Goal: Information Seeking & Learning: Learn about a topic

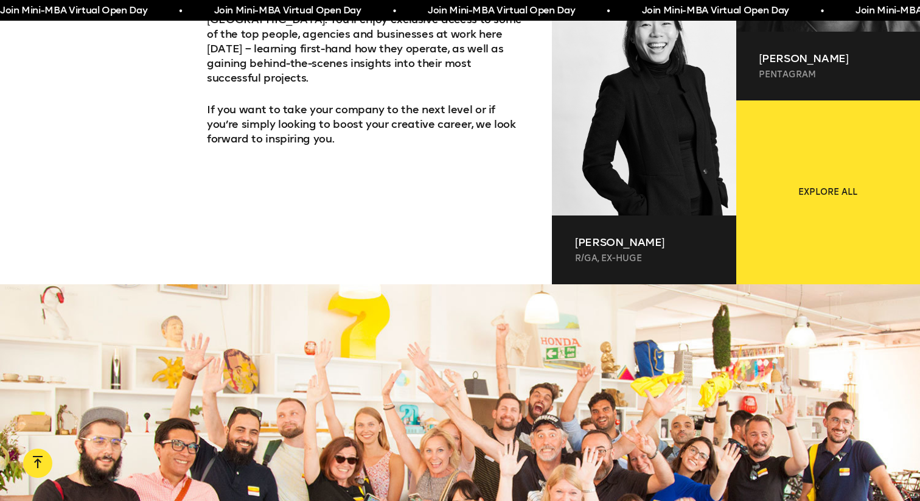
scroll to position [978, 0]
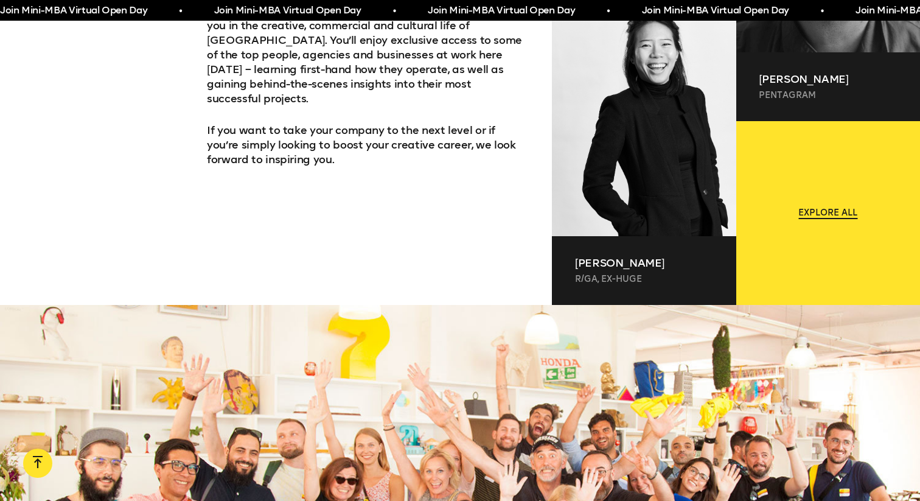
click at [835, 210] on span "Explore all" at bounding box center [828, 213] width 59 height 12
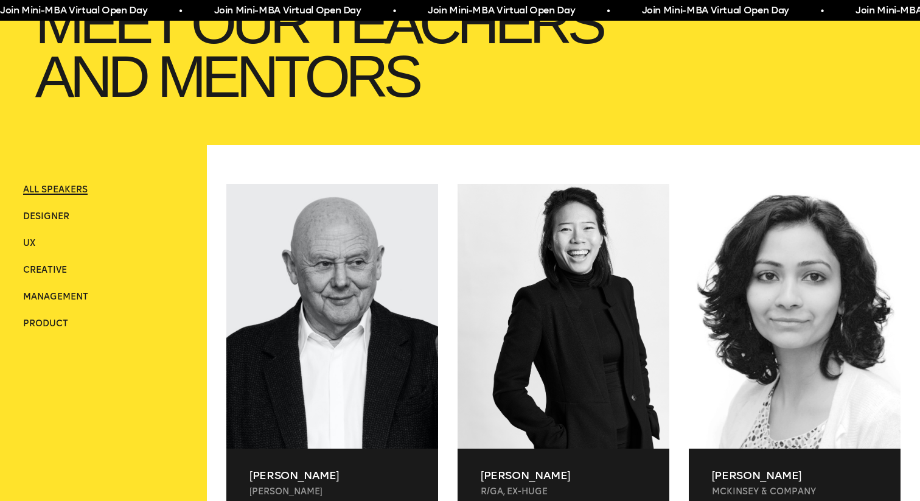
scroll to position [275, 0]
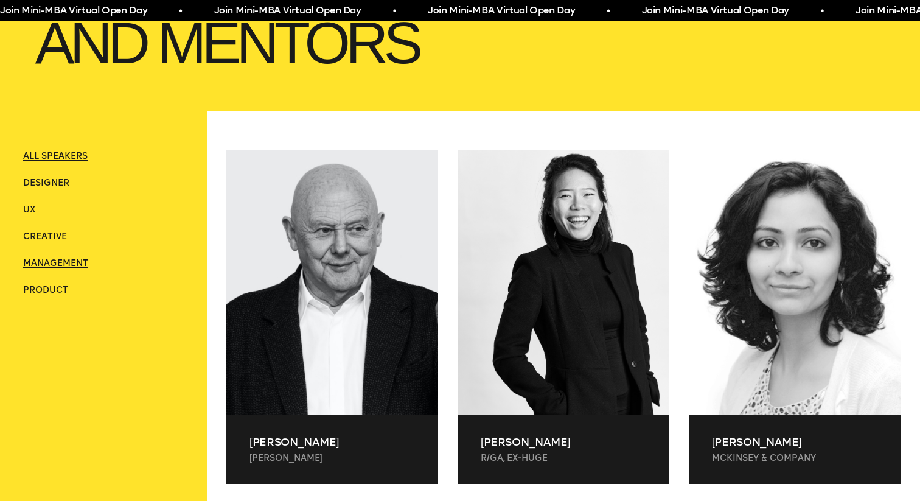
click at [46, 268] on span "Management" at bounding box center [55, 263] width 65 height 10
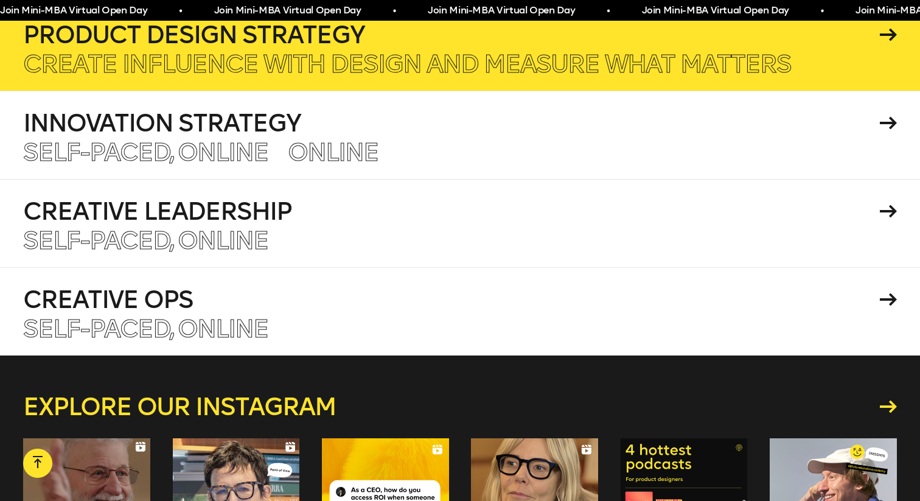
scroll to position [1898, 0]
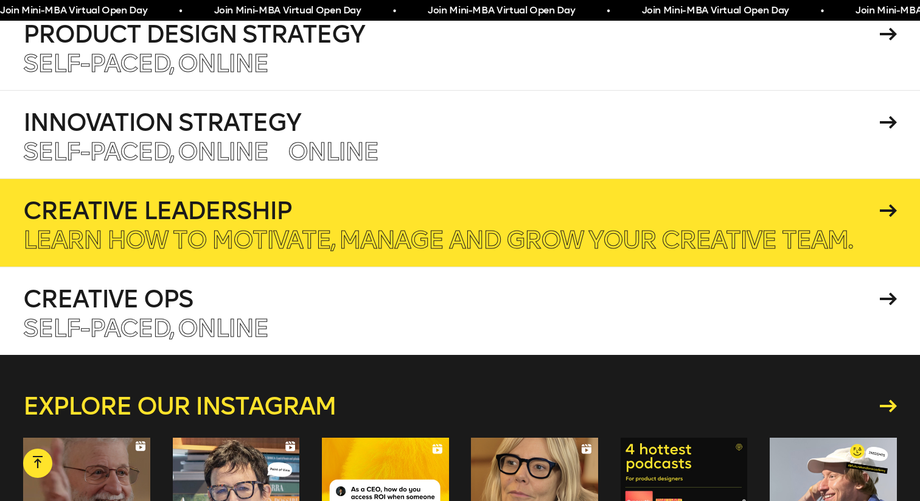
click at [316, 218] on h4 "Creative Leadership" at bounding box center [449, 210] width 853 height 24
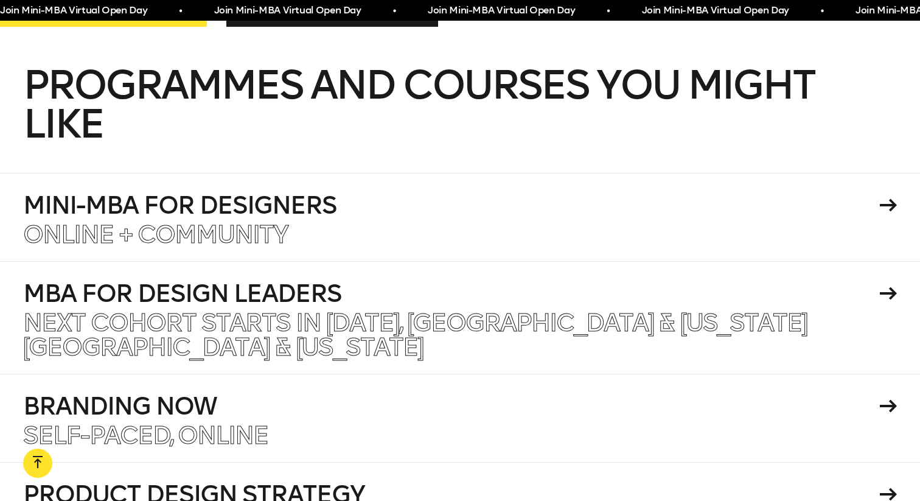
scroll to position [1426, 0]
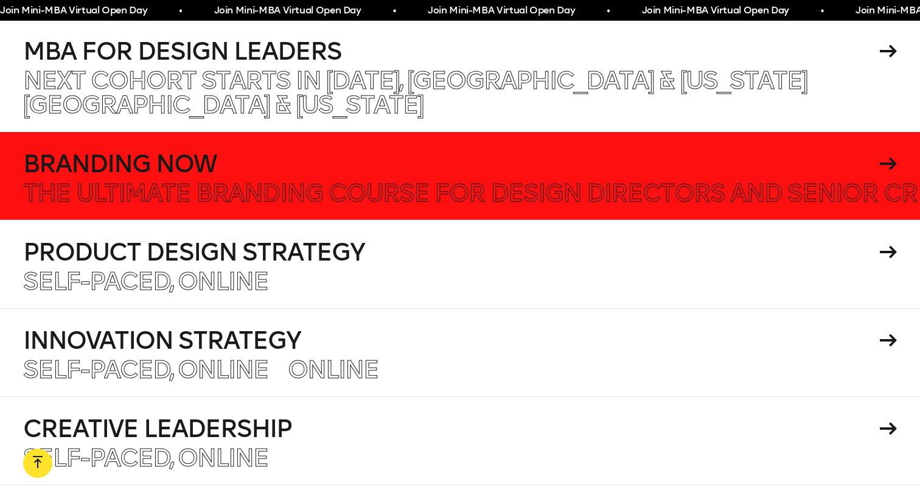
scroll to position [1684, 0]
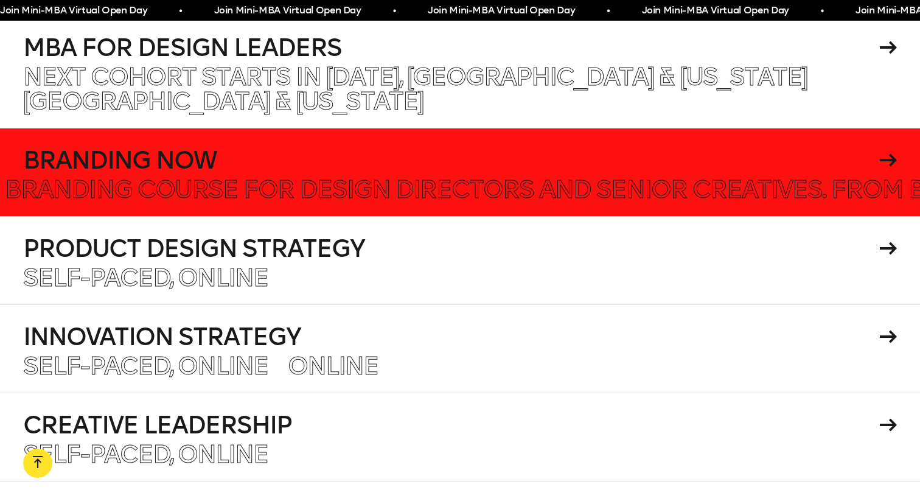
click at [458, 169] on h4 "Branding Now" at bounding box center [449, 160] width 853 height 24
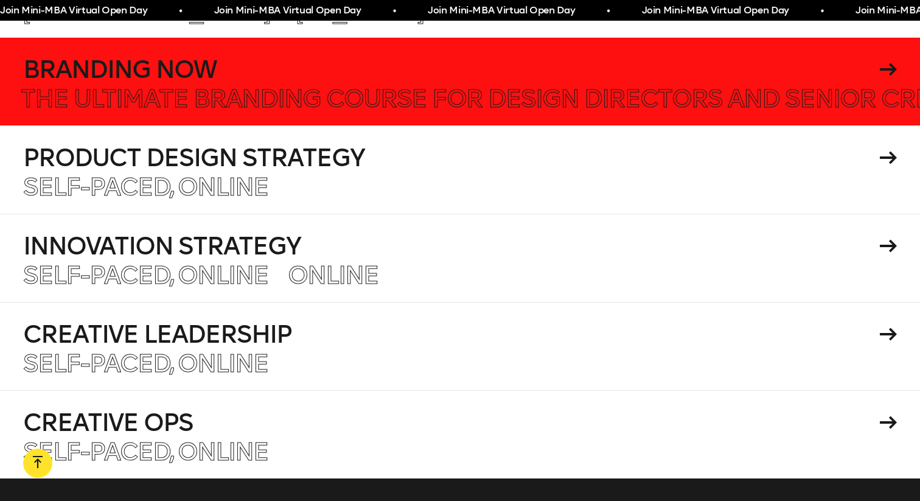
scroll to position [1783, 0]
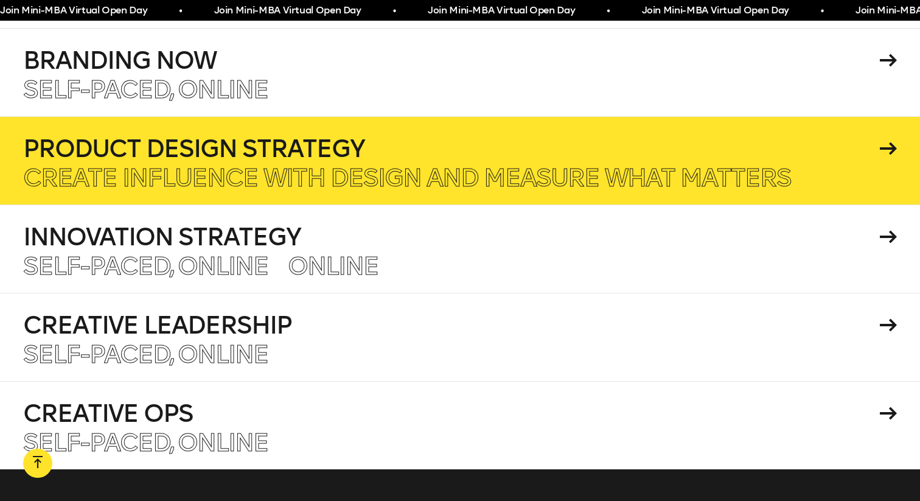
click at [516, 166] on p "Create influence with design and measure what matters" at bounding box center [407, 178] width 768 height 24
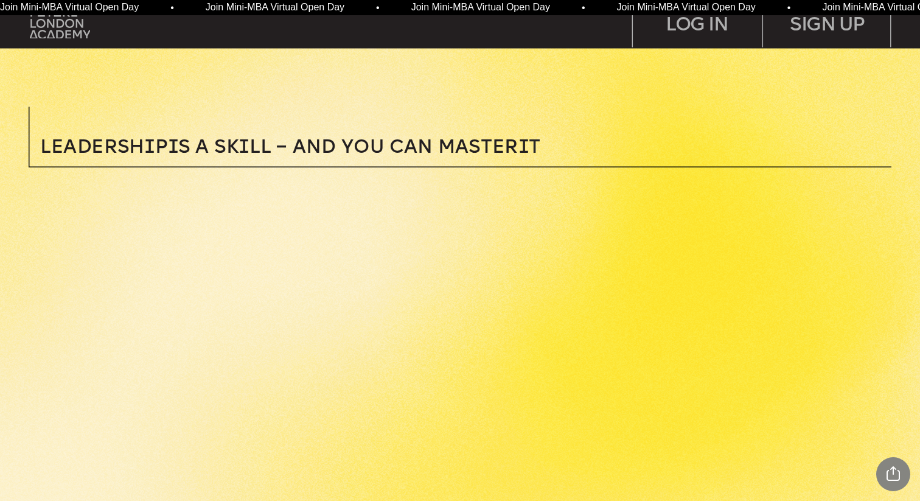
scroll to position [311, 0]
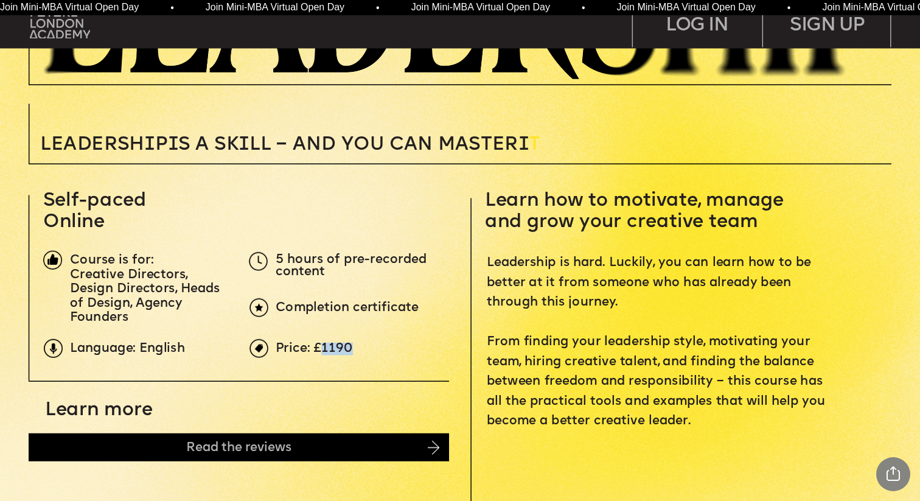
drag, startPoint x: 321, startPoint y: 346, endPoint x: 358, endPoint y: 346, distance: 36.5
click at [358, 346] on p "Price: £1190" at bounding box center [492, 348] width 432 height 13
drag, startPoint x: 313, startPoint y: 346, endPoint x: 366, endPoint y: 345, distance: 53.0
click at [366, 345] on p "Price: £1190" at bounding box center [492, 348] width 432 height 13
copy span "£1190"
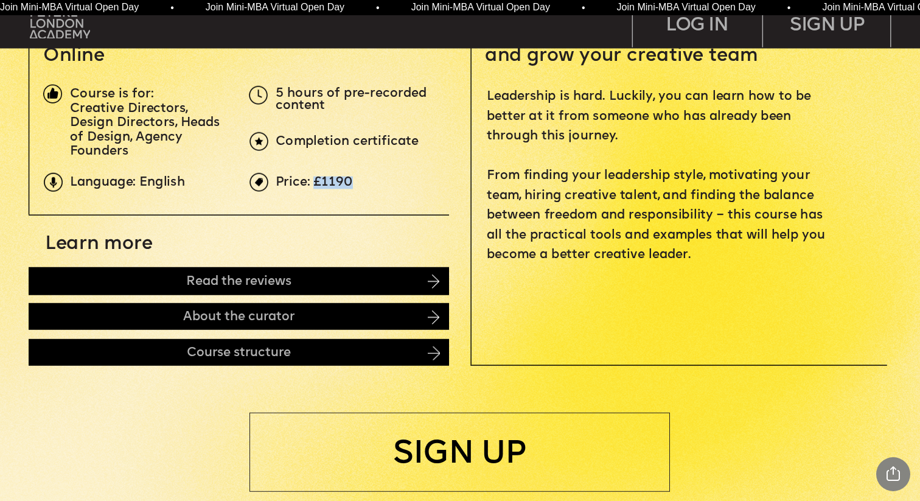
scroll to position [480, 0]
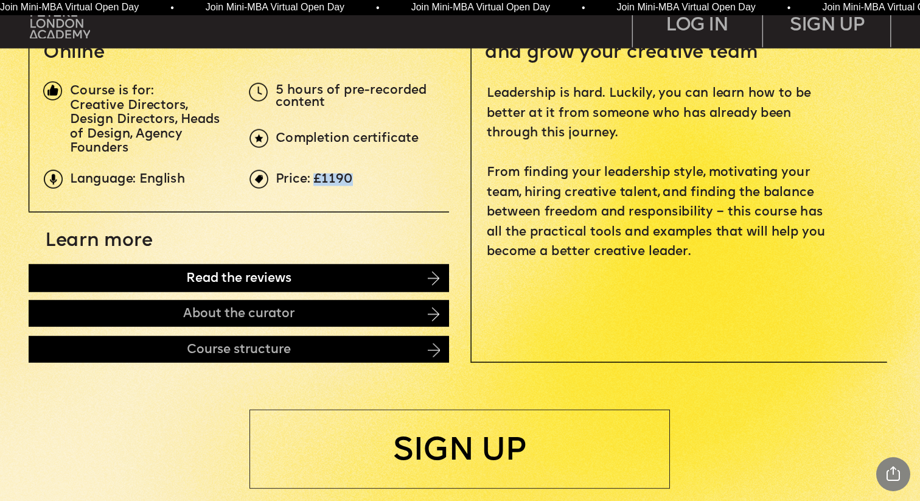
click at [435, 280] on img at bounding box center [434, 278] width 12 height 15
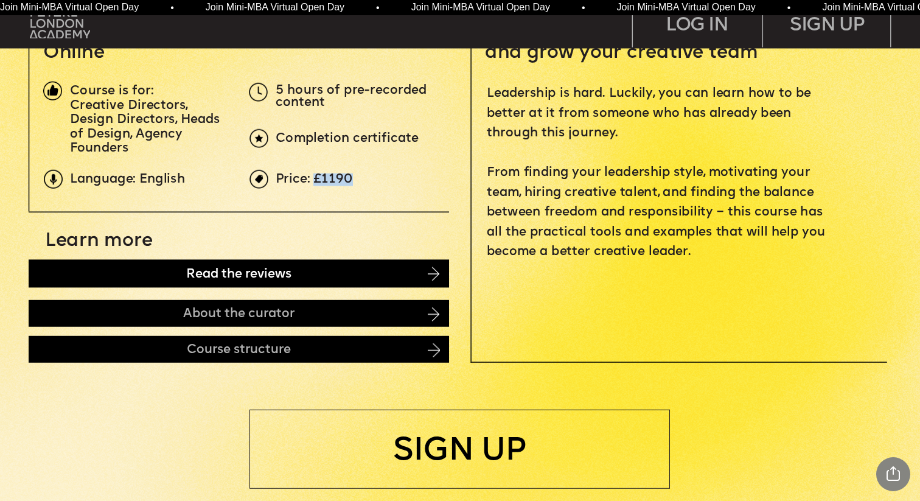
click at [151, 268] on div "Read the reviews" at bounding box center [239, 273] width 421 height 28
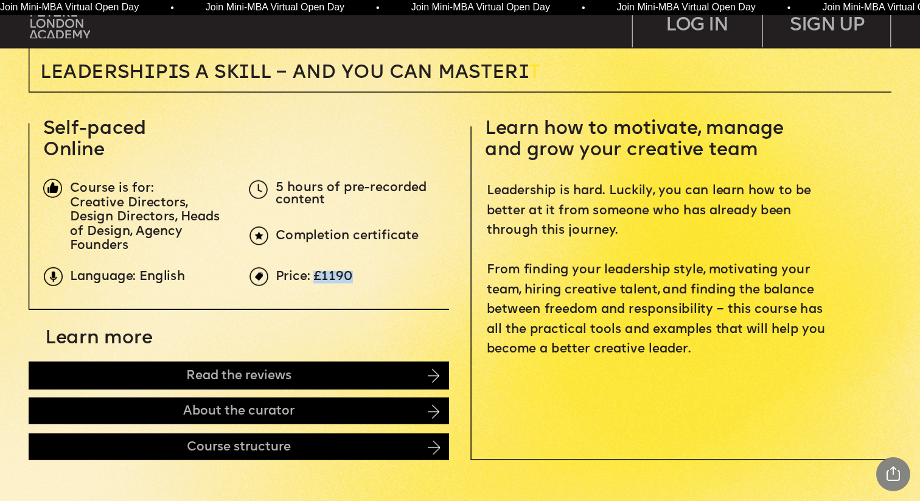
scroll to position [328, 0]
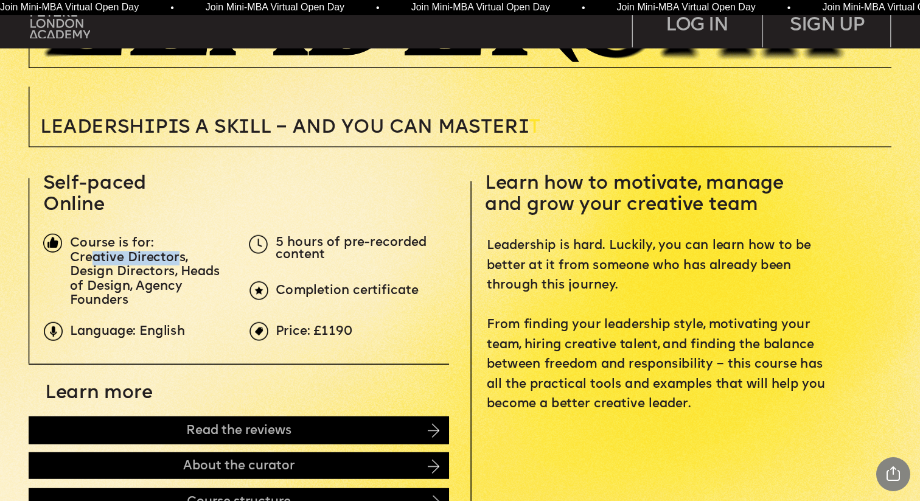
drag, startPoint x: 90, startPoint y: 256, endPoint x: 176, endPoint y: 258, distance: 85.9
click at [176, 258] on span "Creative Directors, Design Directors, Heads of Design, Agency Founders" at bounding box center [146, 278] width 153 height 55
drag, startPoint x: 122, startPoint y: 265, endPoint x: 193, endPoint y: 265, distance: 71.2
click at [193, 265] on p "Creative Directors, Design Directors, Heads of Design, Agency Founders" at bounding box center [149, 279] width 159 height 57
drag, startPoint x: 100, startPoint y: 283, endPoint x: 132, endPoint y: 296, distance: 34.1
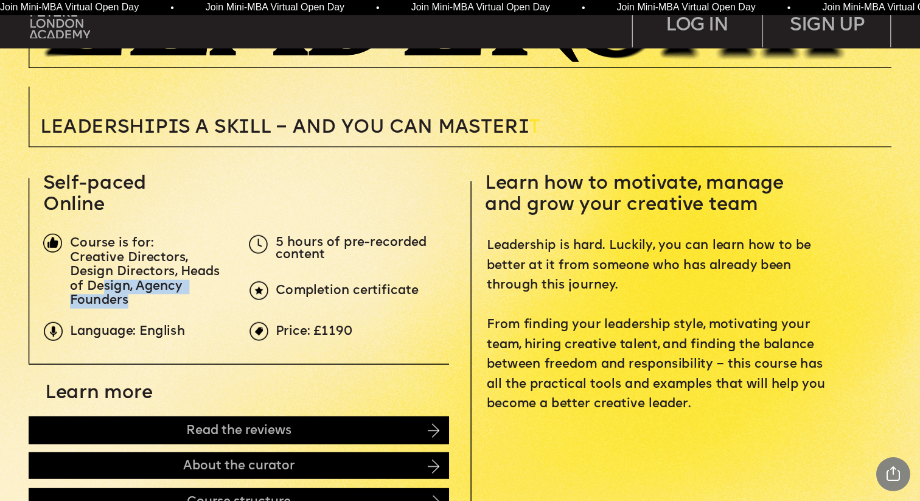
click at [132, 296] on p "Creative Directors, Design Directors, Heads of Design, Agency Founders" at bounding box center [149, 279] width 159 height 57
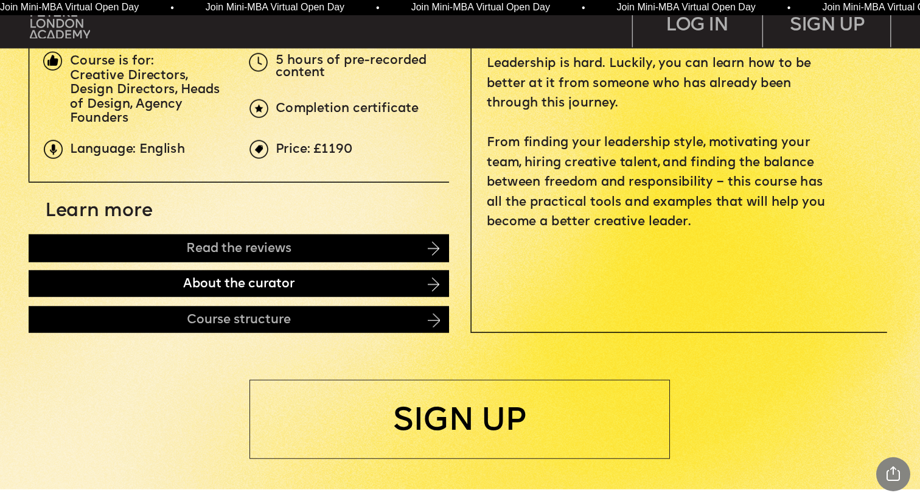
click at [125, 279] on div "About the curator" at bounding box center [239, 283] width 421 height 27
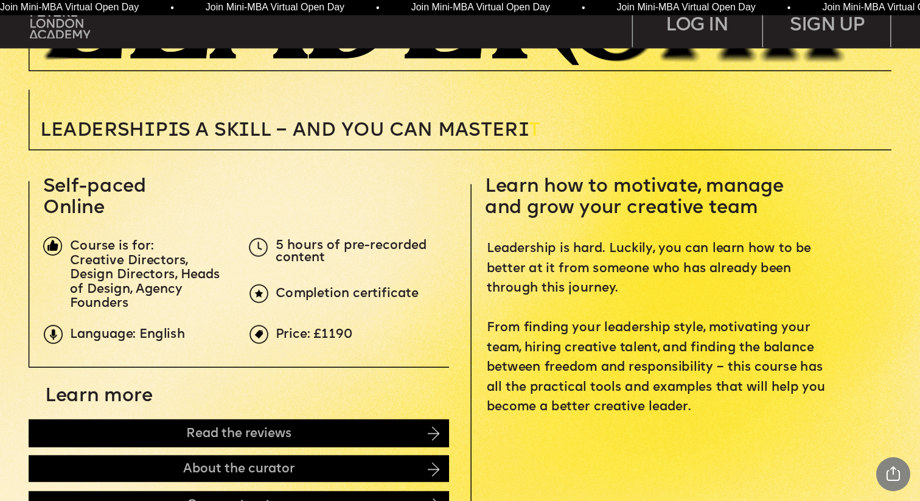
scroll to position [327, 0]
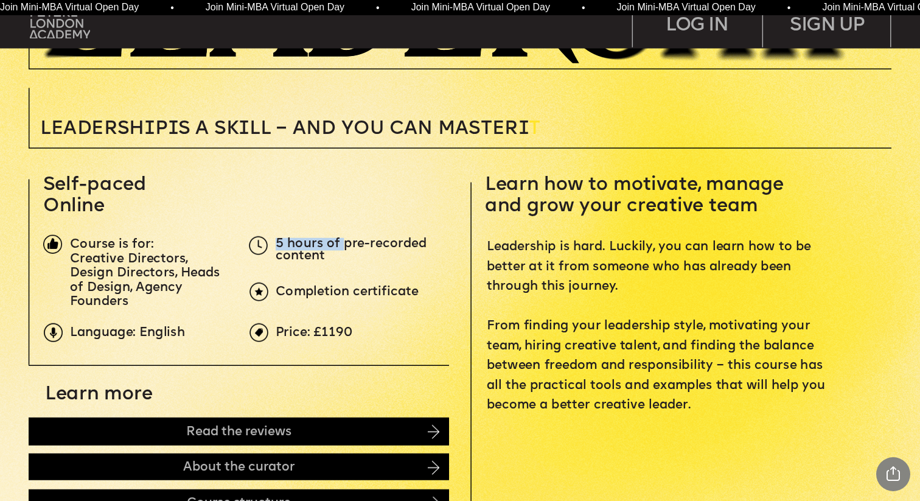
drag, startPoint x: 280, startPoint y: 239, endPoint x: 345, endPoint y: 250, distance: 65.9
click at [345, 250] on span "5 hours of pre-recorded content" at bounding box center [353, 249] width 155 height 24
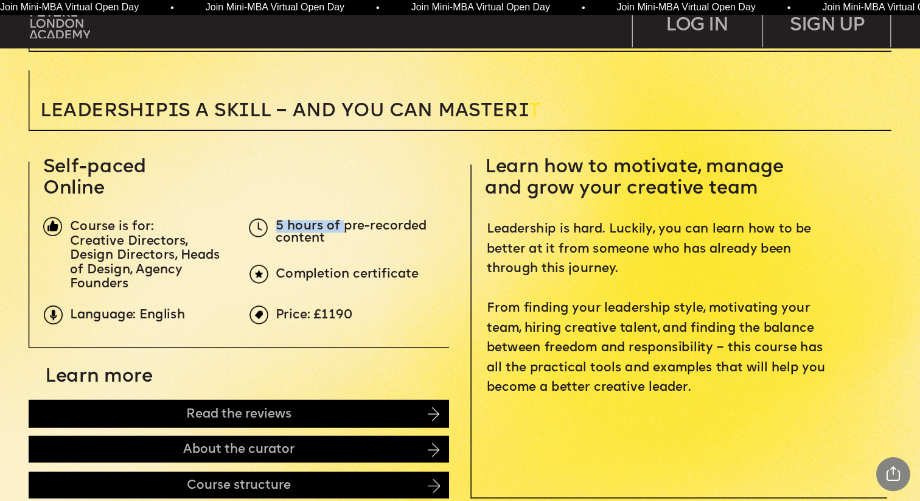
scroll to position [345, 0]
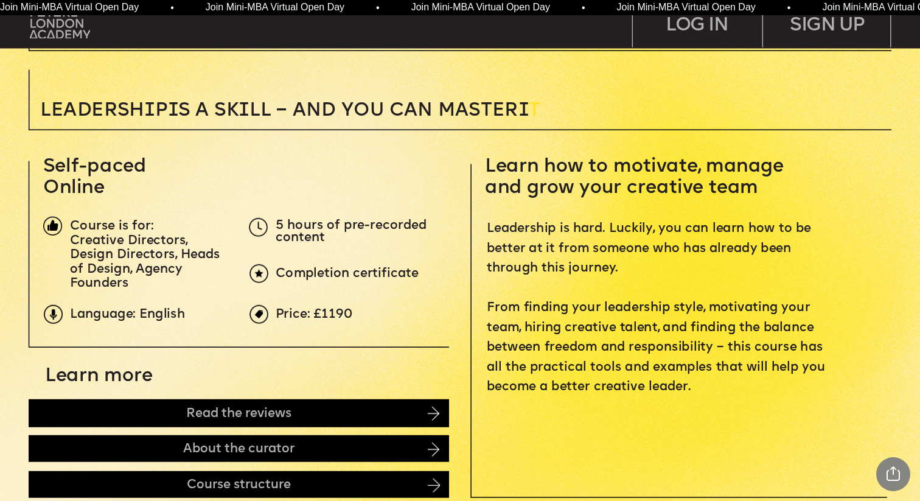
click at [587, 195] on span "Learn how to motivate, manage and grow your creative team" at bounding box center [637, 177] width 304 height 40
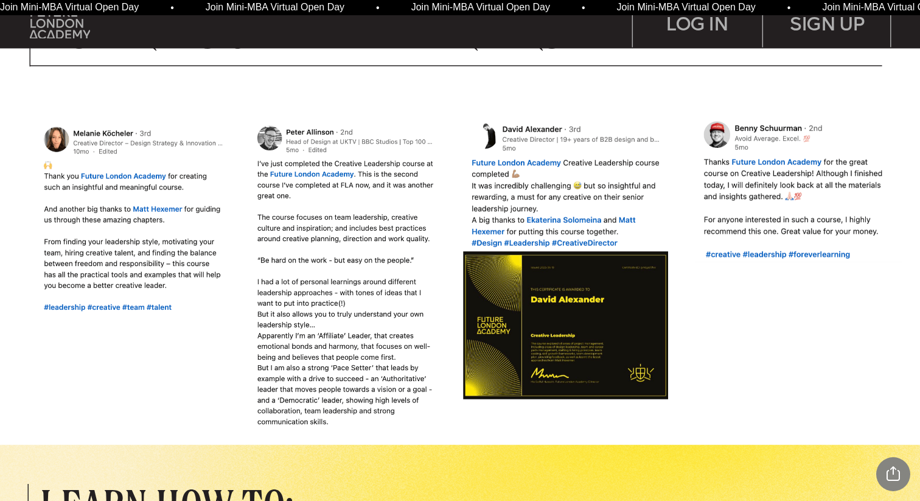
scroll to position [1032, 0]
click at [117, 130] on img at bounding box center [133, 217] width 200 height 193
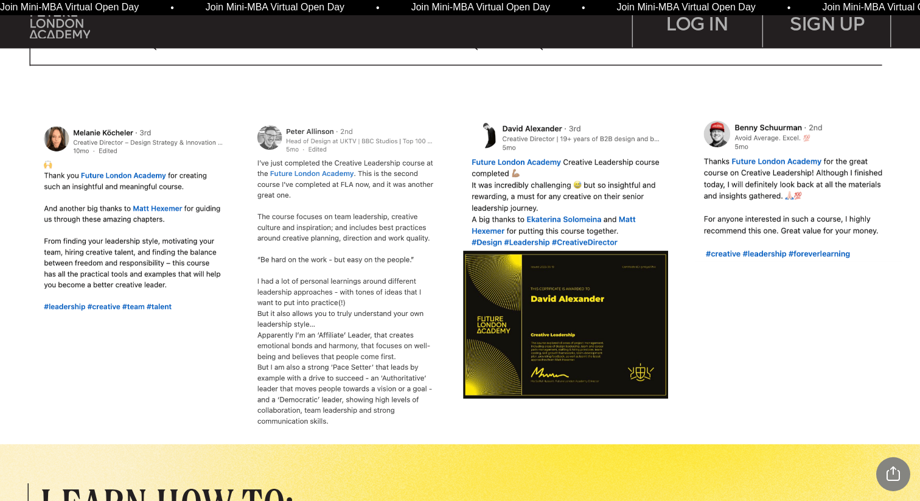
click at [331, 166] on img at bounding box center [349, 277] width 198 height 317
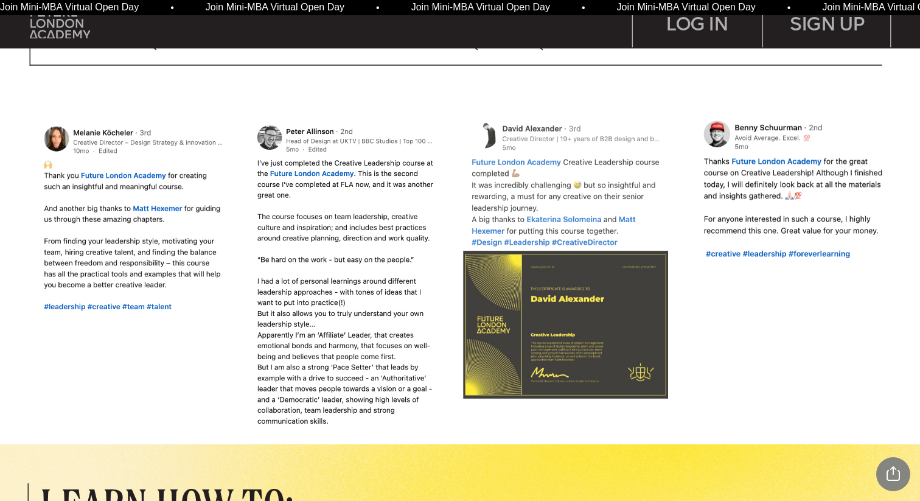
click at [524, 130] on img at bounding box center [565, 261] width 211 height 285
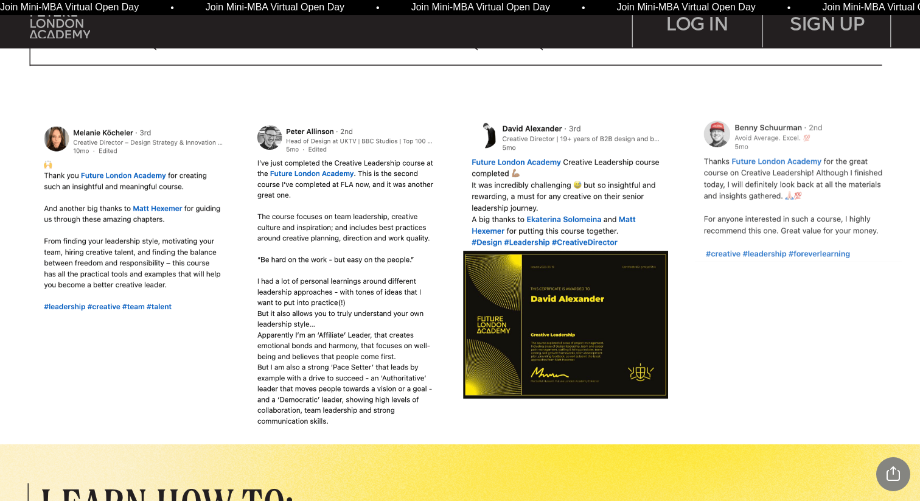
click at [820, 170] on img at bounding box center [798, 190] width 211 height 143
click at [787, 122] on img at bounding box center [798, 190] width 211 height 143
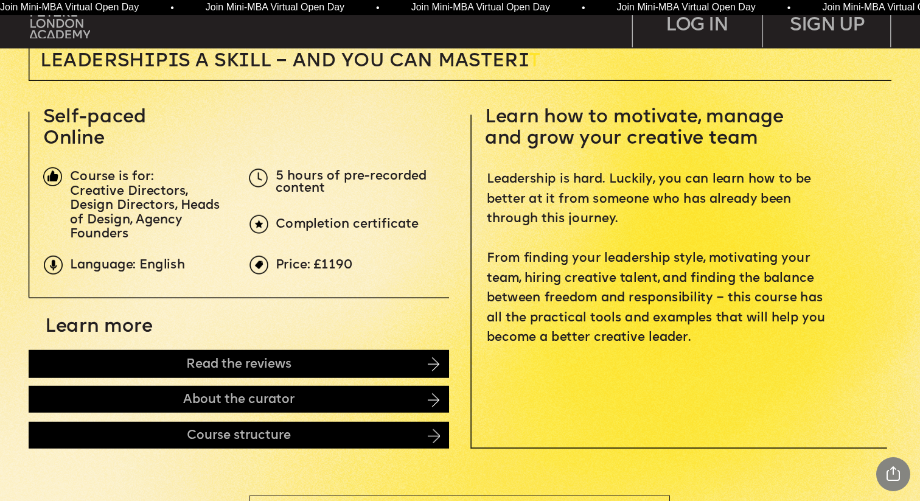
scroll to position [340, 0]
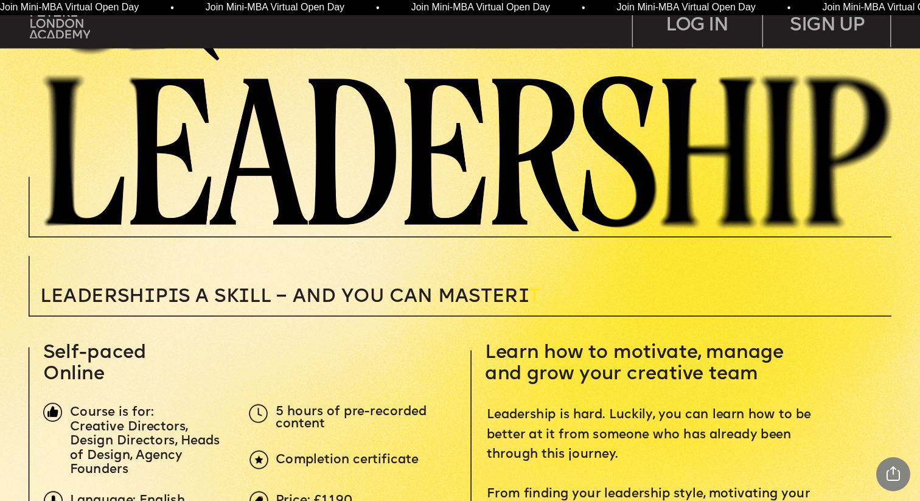
scroll to position [0, 0]
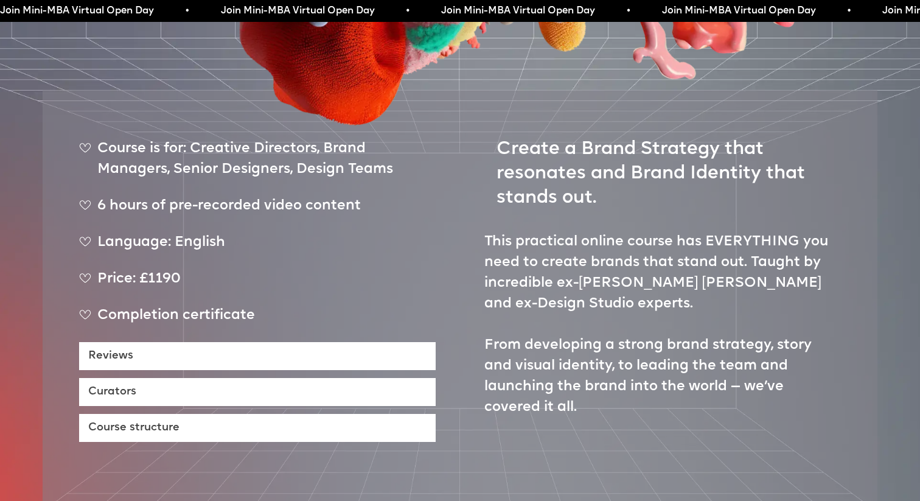
scroll to position [484, 0]
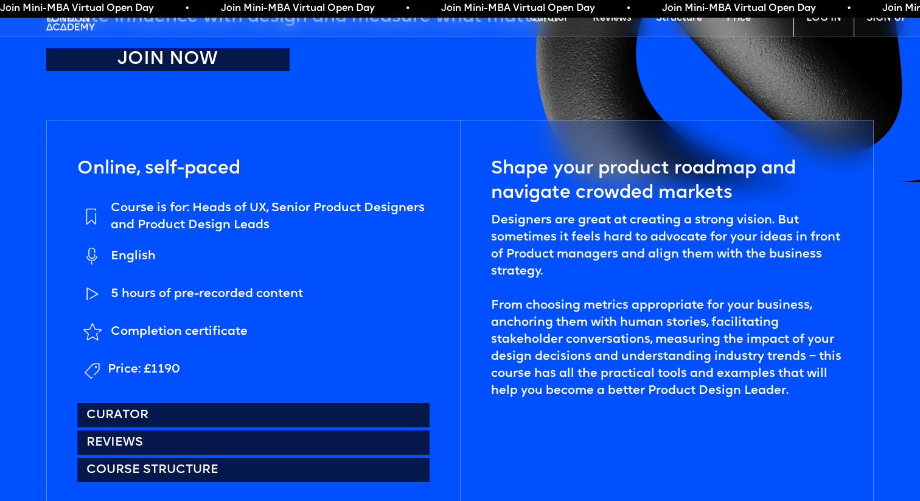
scroll to position [451, 0]
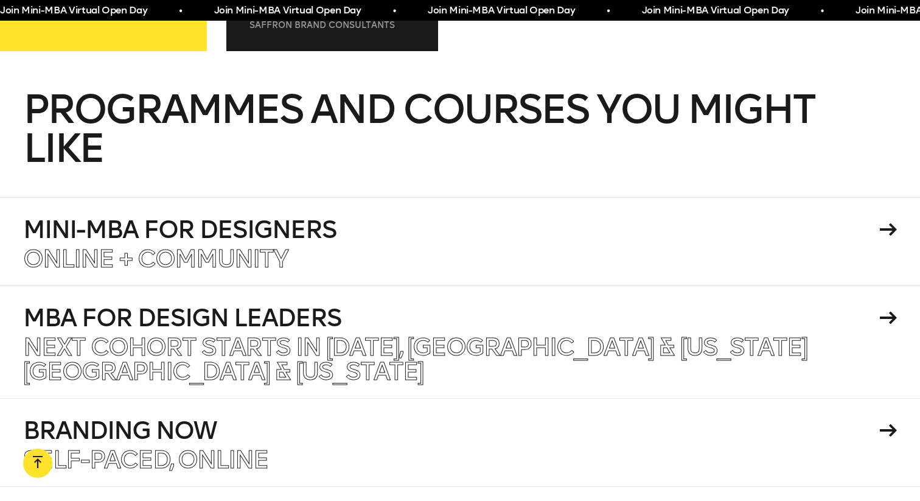
scroll to position [1412, 0]
